Goal: Find specific page/section: Find specific page/section

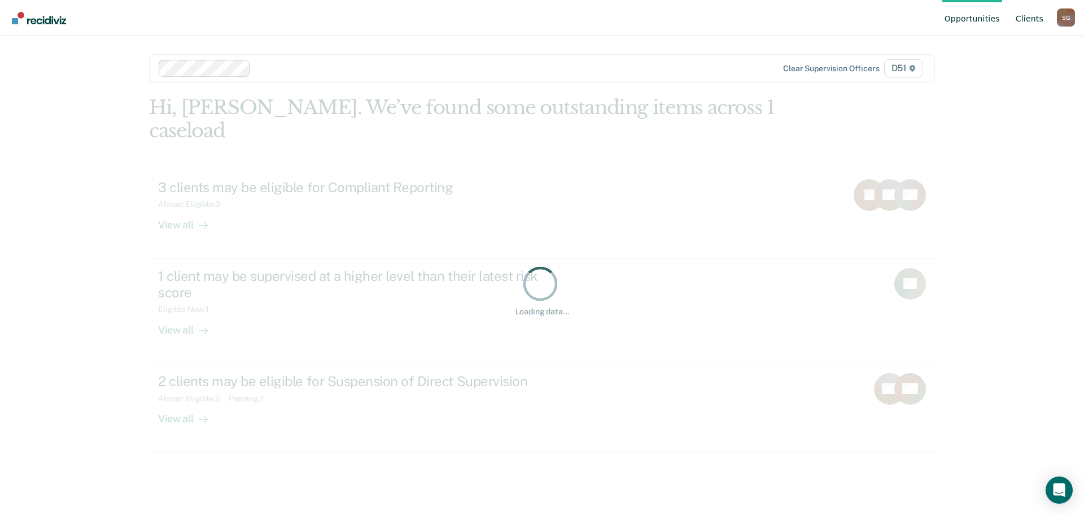
click at [1021, 21] on link "Client s" at bounding box center [1030, 18] width 32 height 36
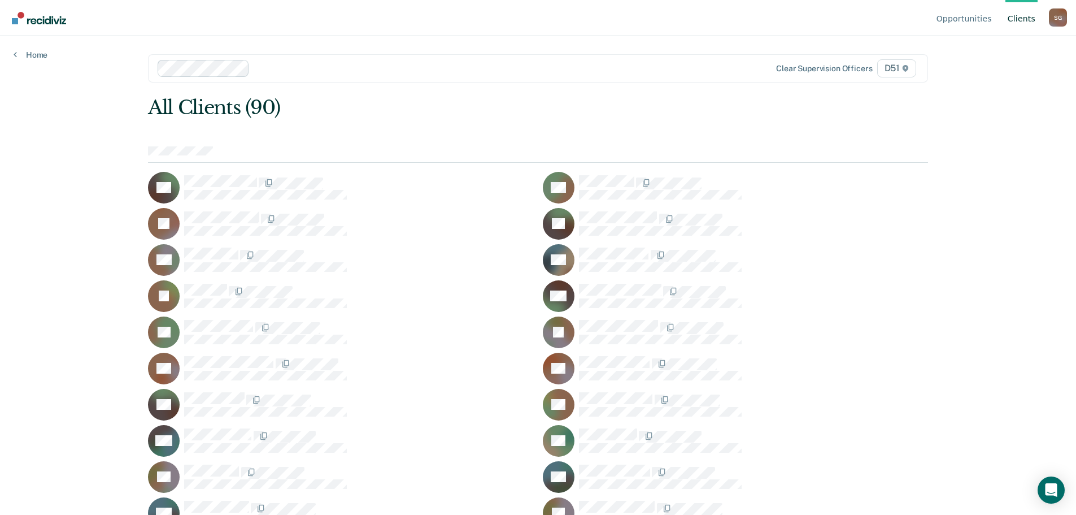
click at [355, 172] on div "DA" at bounding box center [340, 188] width 385 height 32
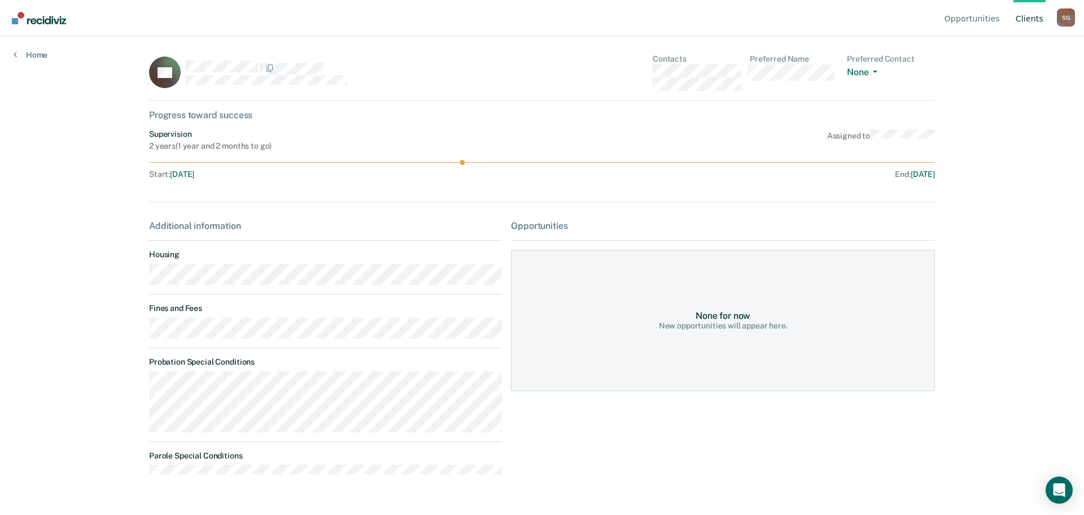
click at [1036, 23] on link "Client s" at bounding box center [1030, 18] width 32 height 36
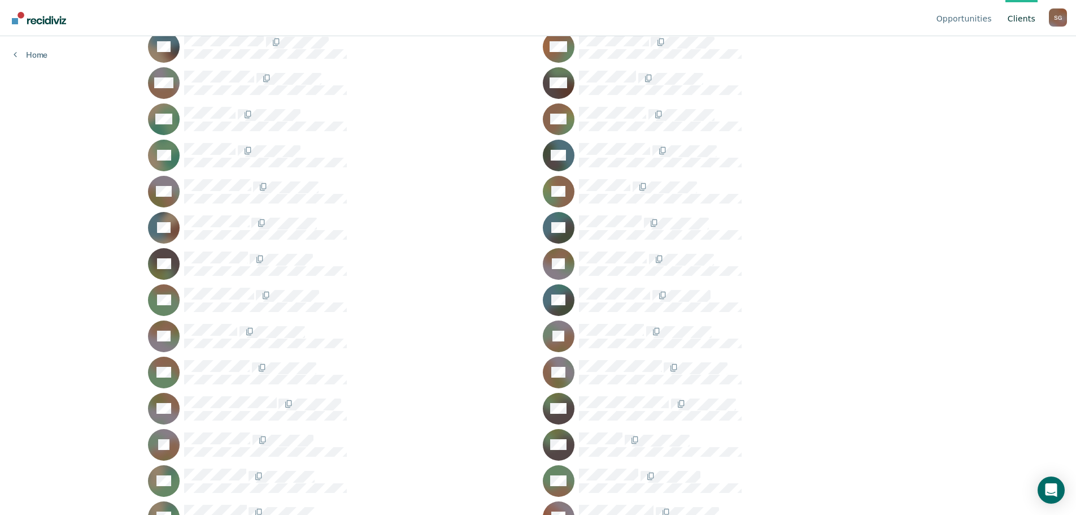
scroll to position [1278, 0]
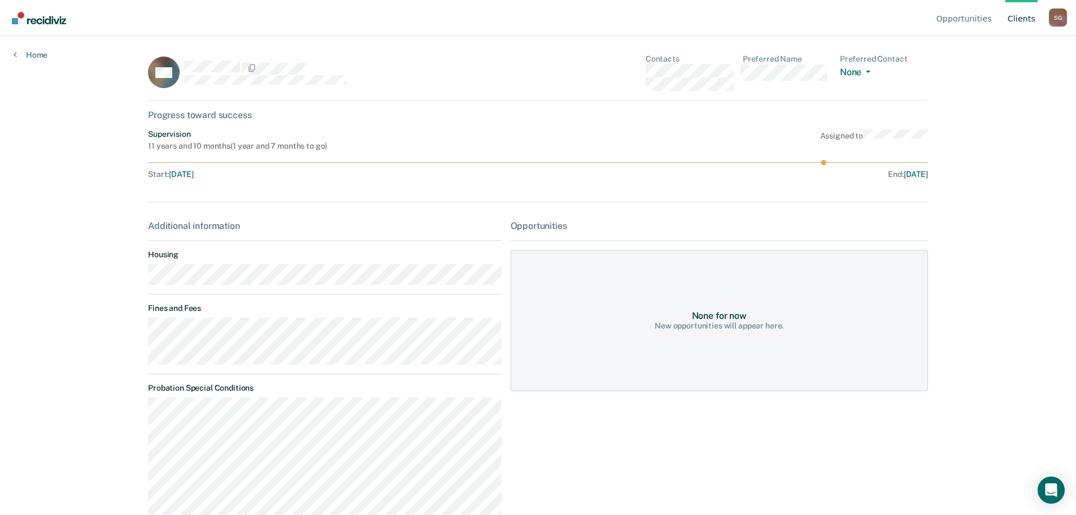
click at [134, 335] on main "TW Contacts Preferred Name Preferred Contact None Call Text Email None Progress…" at bounding box center [537, 261] width 807 height 451
click at [373, 194] on div "TW Contacts Preferred Name Preferred Contact None Call Text Email None Progress…" at bounding box center [538, 346] width 780 height 585
click at [34, 53] on link "Home" at bounding box center [31, 55] width 34 height 10
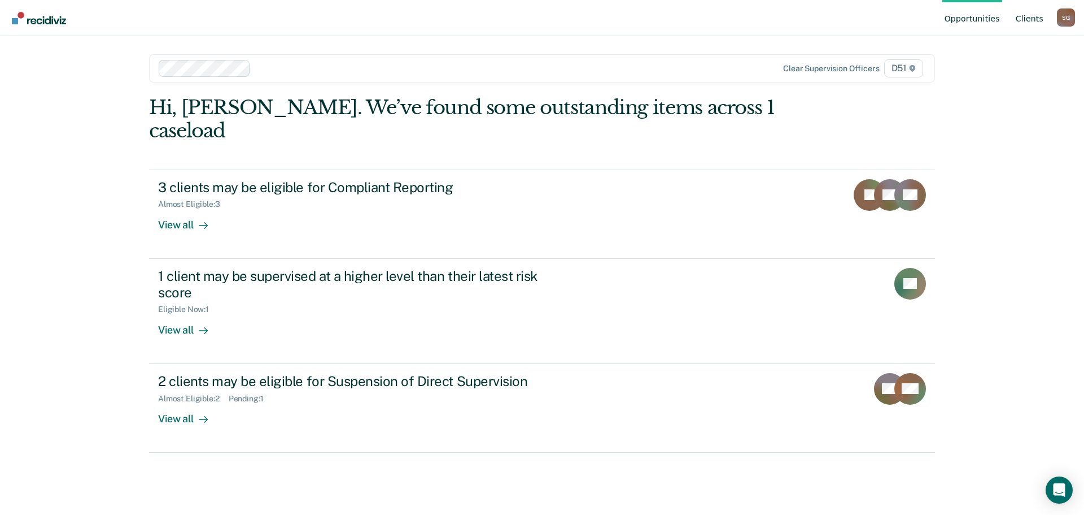
click at [1023, 21] on link "Client s" at bounding box center [1030, 18] width 32 height 36
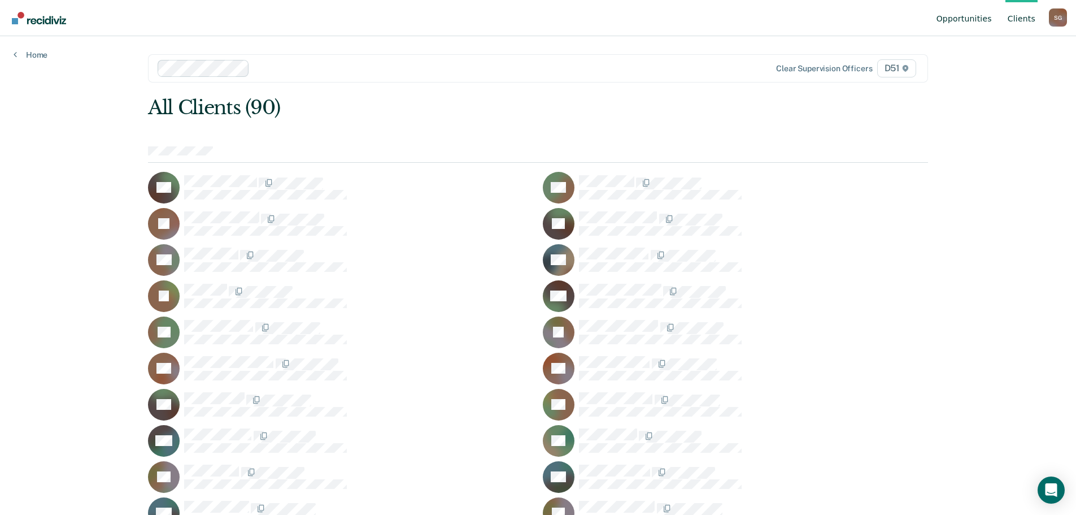
scroll to position [1153, 0]
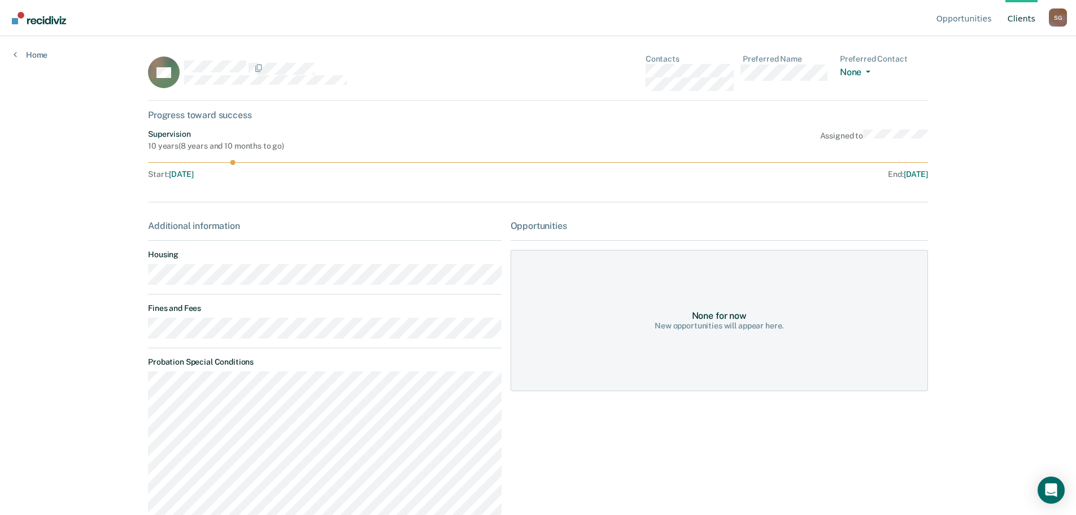
click at [136, 329] on main "AS Contacts Preferred Name Preferred Contact None Call Text Email None Progress…" at bounding box center [537, 261] width 807 height 451
